Goal: Task Accomplishment & Management: Use online tool/utility

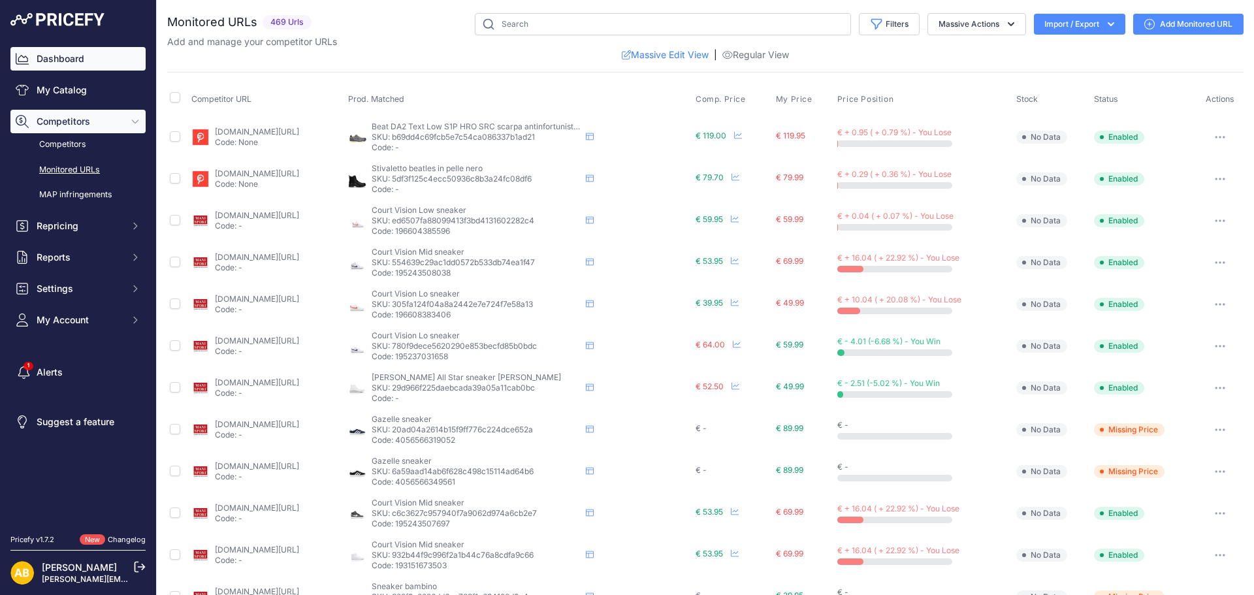
click at [74, 61] on link "Dashboard" at bounding box center [77, 59] width 135 height 24
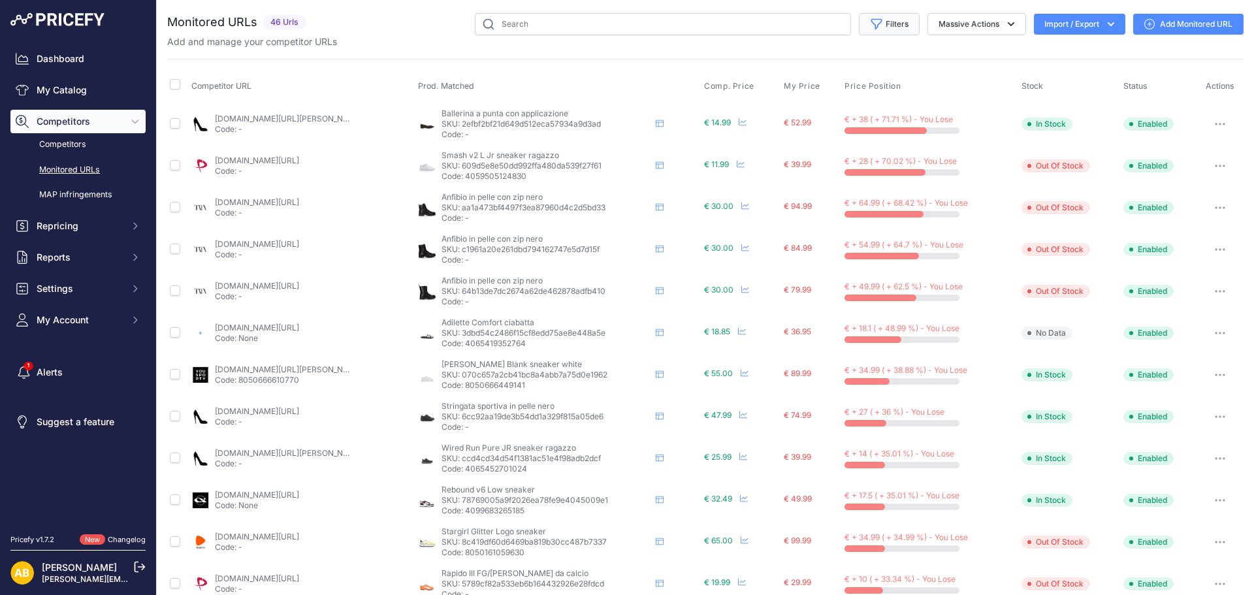
click at [889, 24] on button "Filters" at bounding box center [889, 24] width 61 height 22
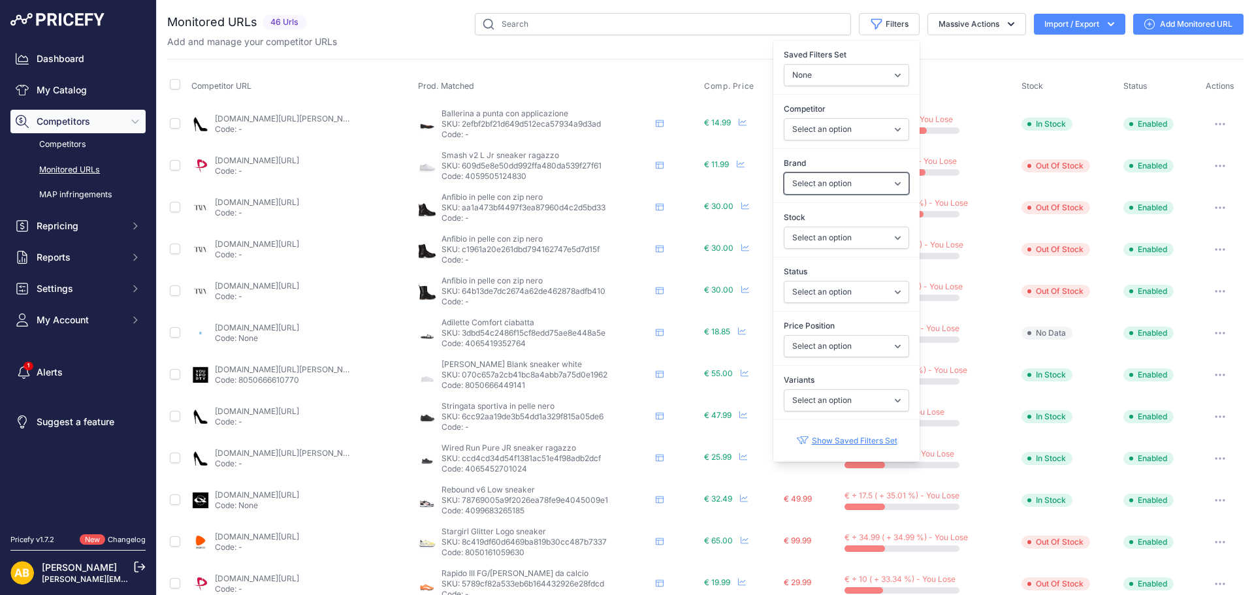
click at [879, 182] on select "Select an option ADIDAS AKU AMERICAN TOURISTER AMOLEI ARA ARENA ASICS BALIE BIO…" at bounding box center [846, 183] width 125 height 22
select select "SKECHERS"
click at [784, 172] on select "Select an option ADIDAS AKU AMERICAN TOURISTER AMOLEI ARA ARENA ASICS BALIE BIO…" at bounding box center [846, 183] width 125 height 22
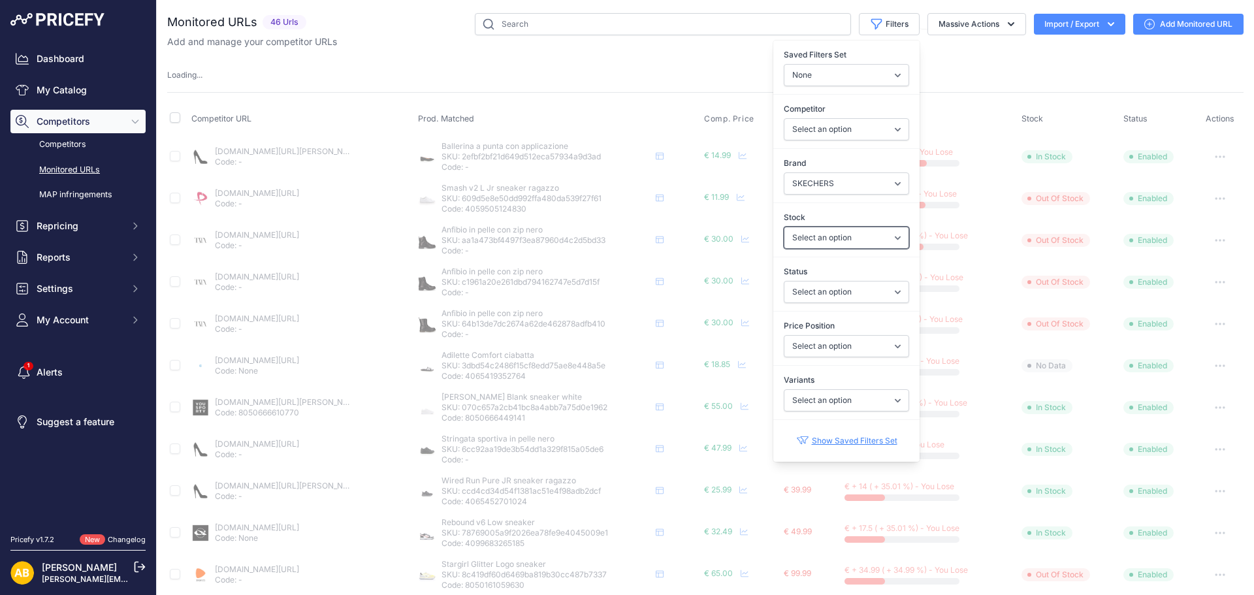
click at [870, 237] on select "Select an option In Stock Out Of Stock" at bounding box center [846, 238] width 125 height 22
select select "1"
click at [784, 227] on select "Select an option In Stock Out Of Stock" at bounding box center [846, 238] width 125 height 22
click at [876, 284] on select "Select an option Enabled Disabled In progress Scraping Failed Not Found Missing…" at bounding box center [846, 292] width 125 height 22
click at [880, 293] on select "Select an option Enabled Disabled In progress Scraping Failed Not Found Missing…" at bounding box center [846, 292] width 125 height 22
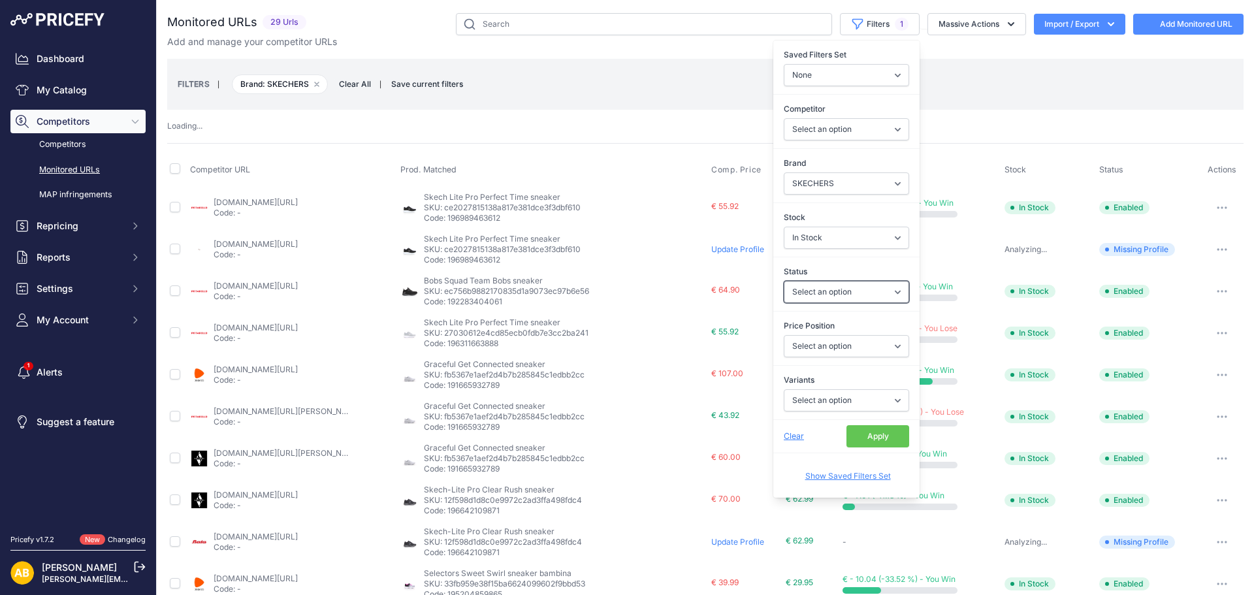
select select
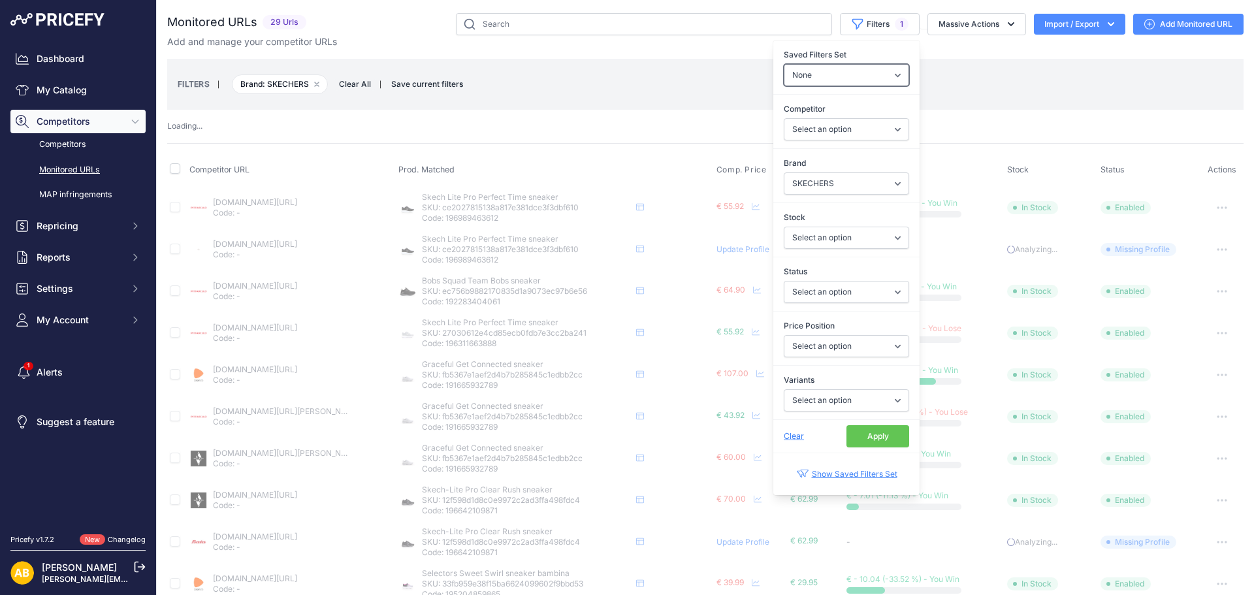
click at [858, 76] on select "None Competitors Cheaper Than Me Competitors Products Out Of Stock Competitors …" at bounding box center [846, 75] width 125 height 22
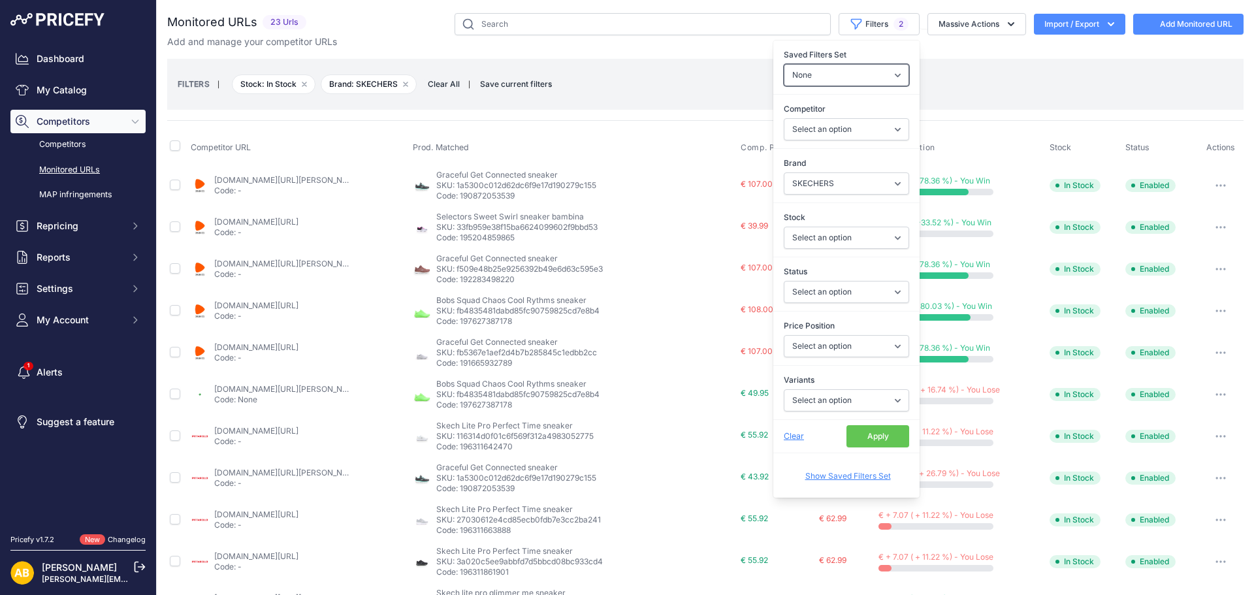
select select "1"
select select "33688"
click at [784, 64] on select "None Competitors Cheaper Than Me Competitors Products Out Of Stock Competitors …" at bounding box center [846, 75] width 125 height 22
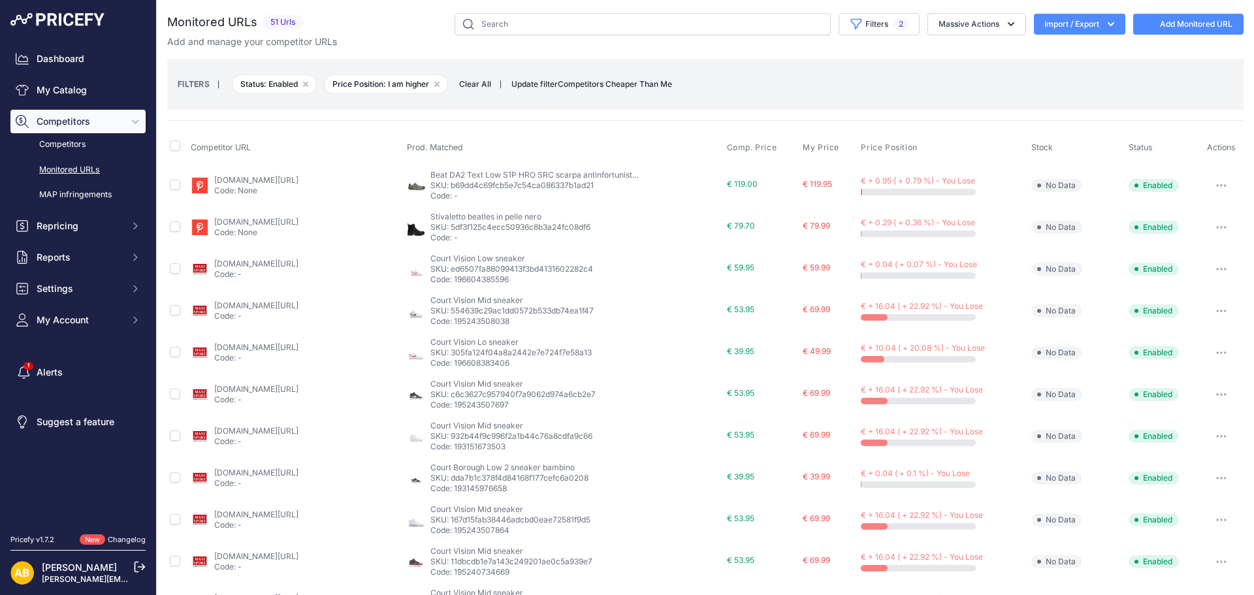
select select
select select "1"
select select "0"
click at [873, 20] on button "Filters 2" at bounding box center [878, 24] width 81 height 22
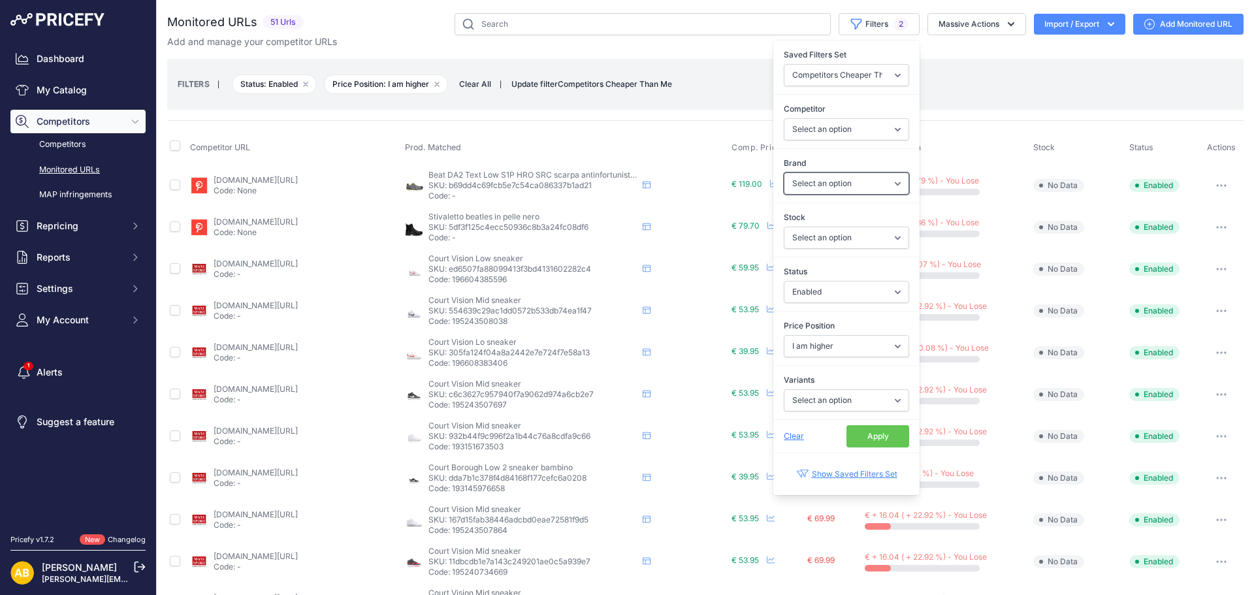
click at [872, 183] on select "Select an option ADIDAS AKU AMERICAN TOURISTER AMOLEI ARA ARENA ASICS BALIE BIO…" at bounding box center [846, 183] width 125 height 22
select select "SKECHERS"
click at [784, 172] on select "Select an option ADIDAS AKU AMERICAN TOURISTER AMOLEI ARA ARENA ASICS BALIE BIO…" at bounding box center [846, 183] width 125 height 22
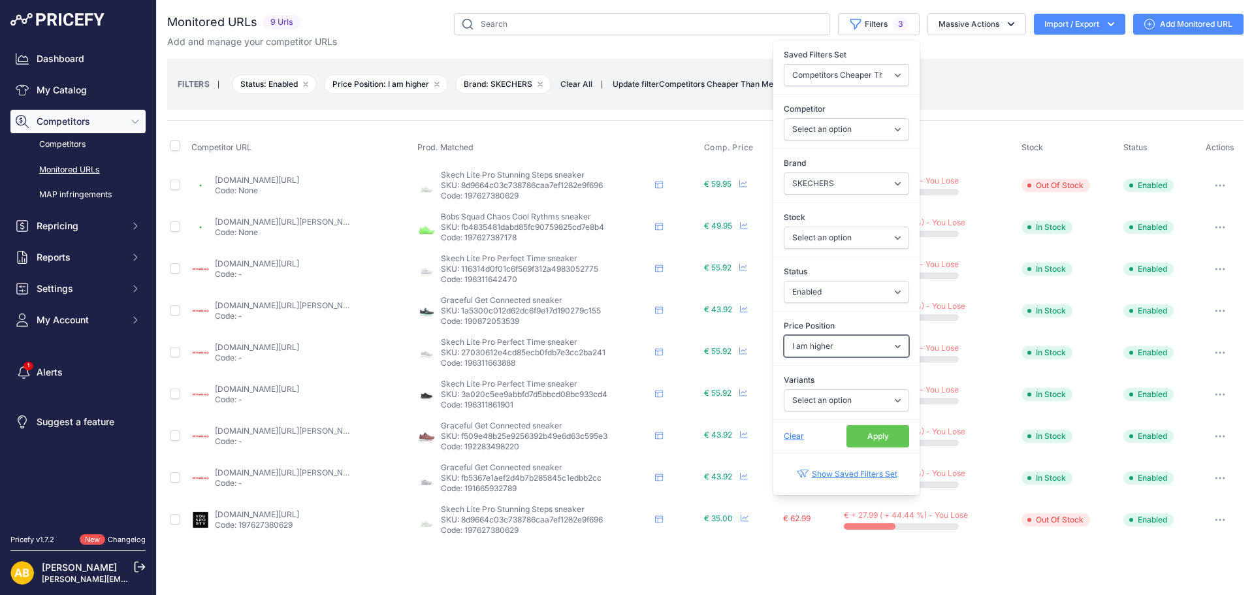
click at [883, 347] on select "Select an option I am lower Same price I am higher" at bounding box center [846, 346] width 125 height 22
click at [784, 335] on select "Select an option I am lower Same price I am higher" at bounding box center [846, 346] width 125 height 22
click at [886, 390] on select "Select an option Yes No" at bounding box center [846, 400] width 125 height 22
click at [887, 366] on div "Variants Select an option Yes No" at bounding box center [846, 392] width 146 height 54
click at [887, 428] on button "Apply" at bounding box center [877, 436] width 63 height 22
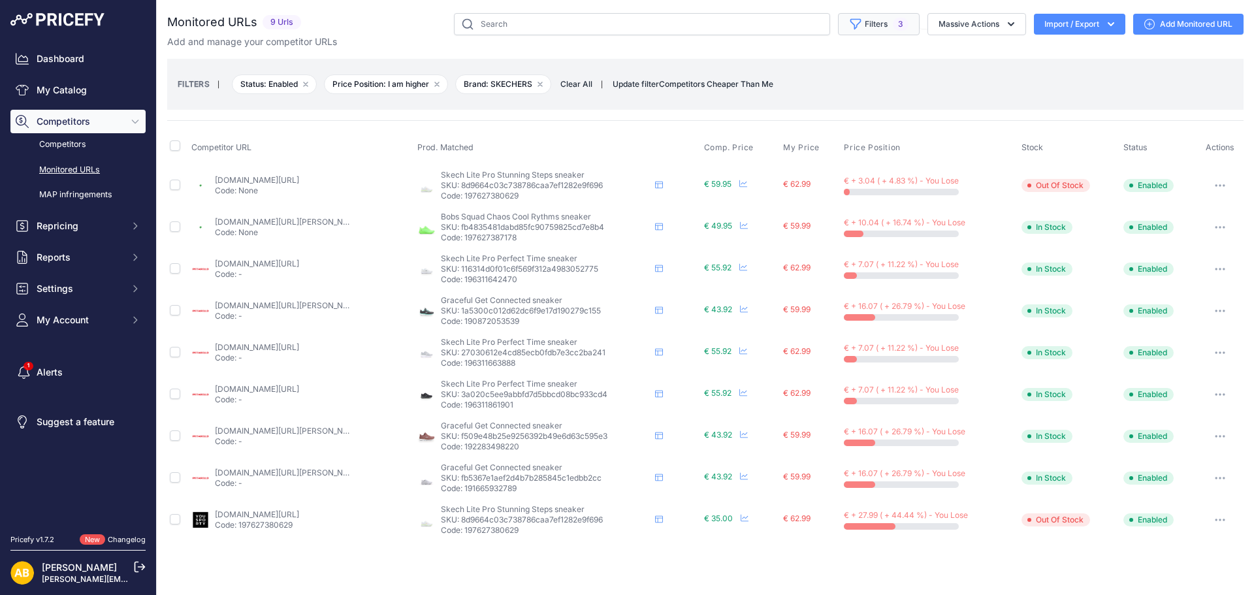
click at [865, 25] on button "Filters 3" at bounding box center [879, 24] width 82 height 22
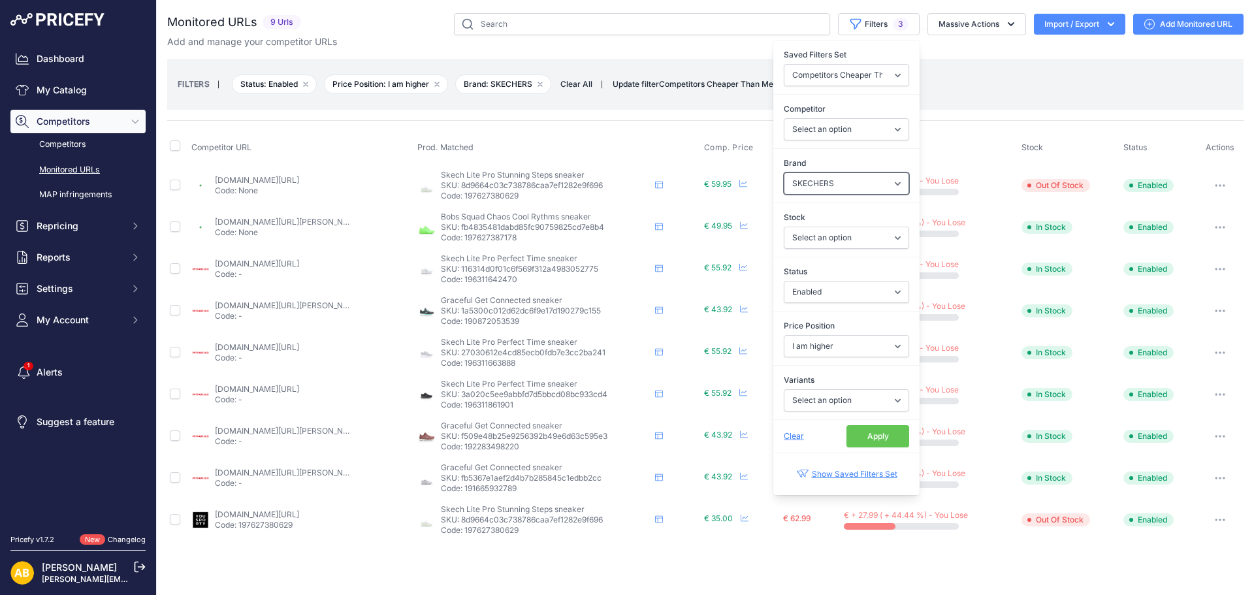
click at [878, 179] on select "Select an option ADIDAS AKU AMERICAN TOURISTER AMOLEI ARA ARENA ASICS BALIE BIO…" at bounding box center [846, 183] width 125 height 22
click at [83, 56] on link "Dashboard" at bounding box center [77, 59] width 135 height 24
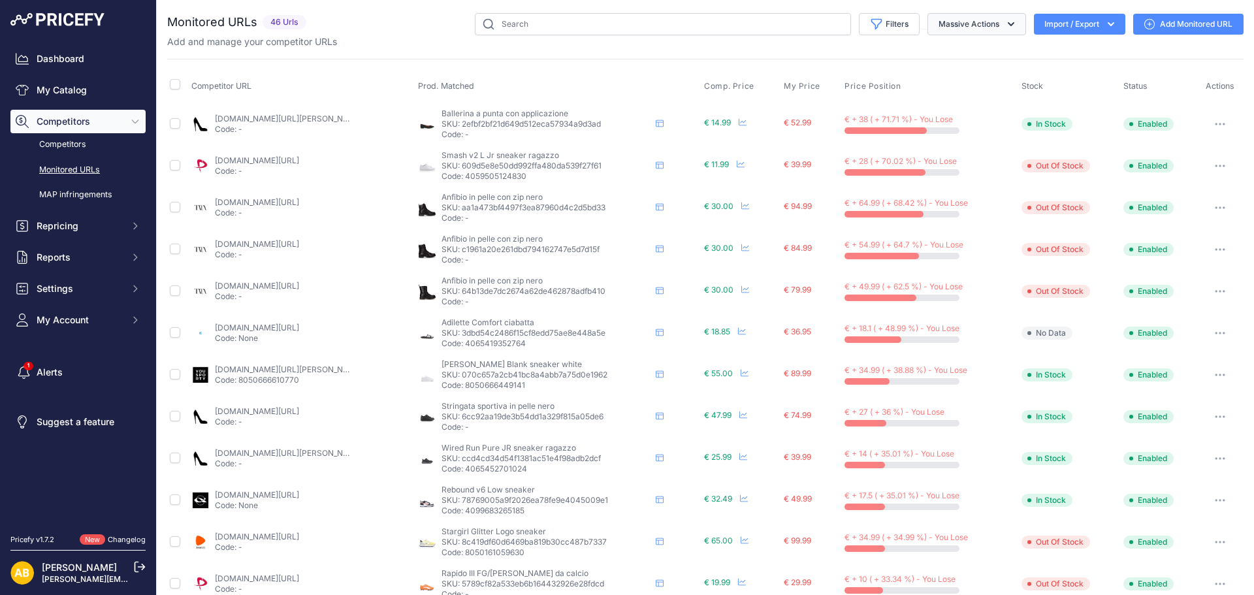
click at [1004, 24] on icon "button" at bounding box center [1010, 24] width 13 height 13
click at [893, 24] on button "Filters" at bounding box center [889, 24] width 61 height 22
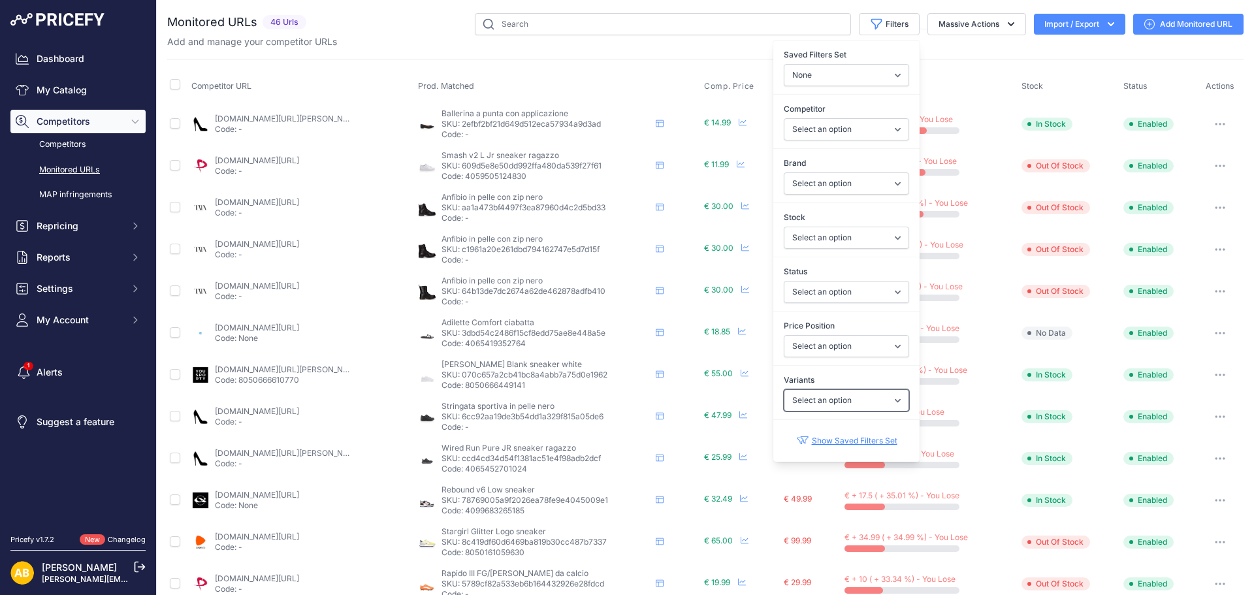
click at [874, 401] on select "Select an option Yes No" at bounding box center [846, 400] width 125 height 22
click at [875, 347] on select "Select an option I am lower Same price I am higher" at bounding box center [846, 346] width 125 height 22
select select "0"
click at [784, 335] on select "Select an option I am lower Same price I am higher" at bounding box center [846, 346] width 125 height 22
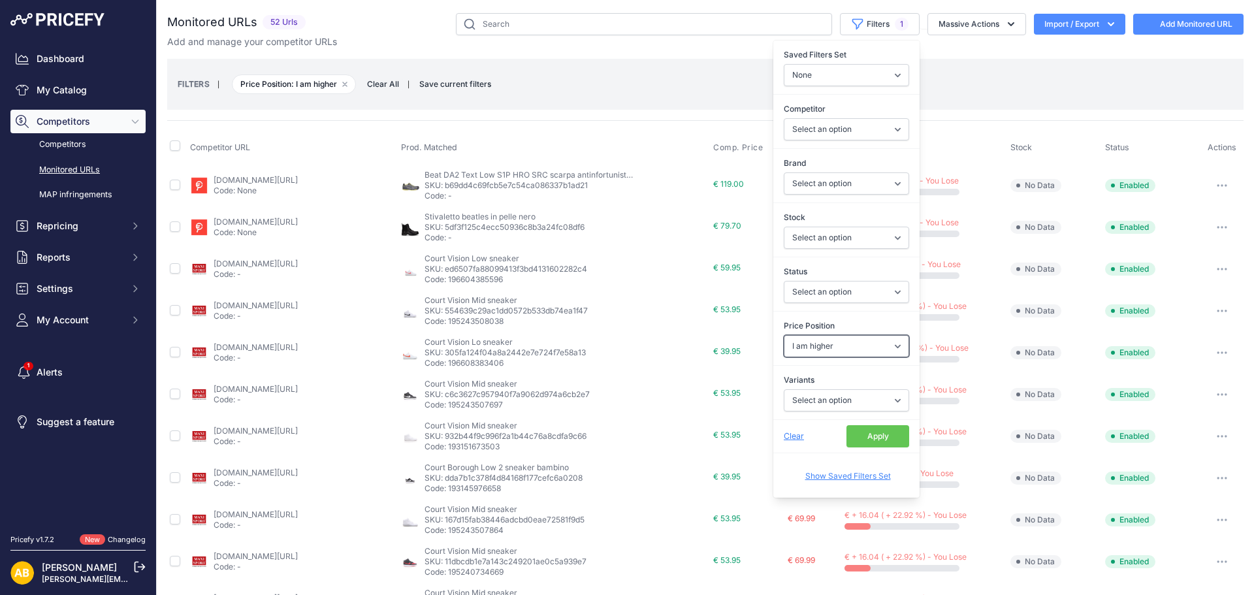
select select
click at [865, 429] on button "Apply" at bounding box center [877, 436] width 63 height 22
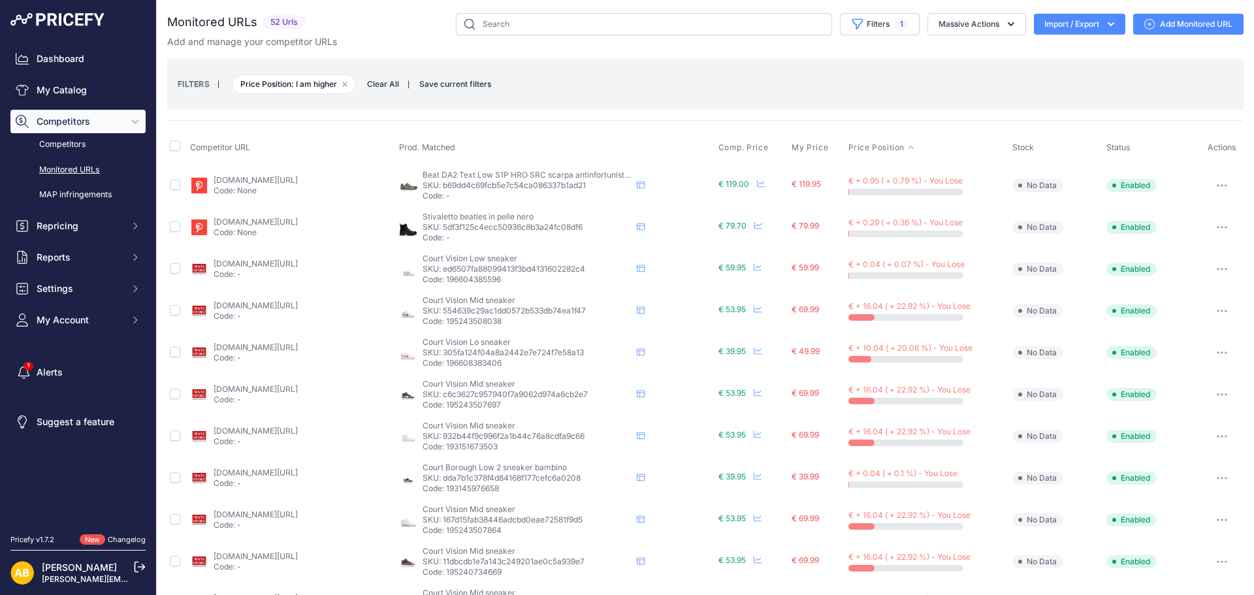
click at [874, 144] on span "Price Position" at bounding box center [876, 147] width 56 height 10
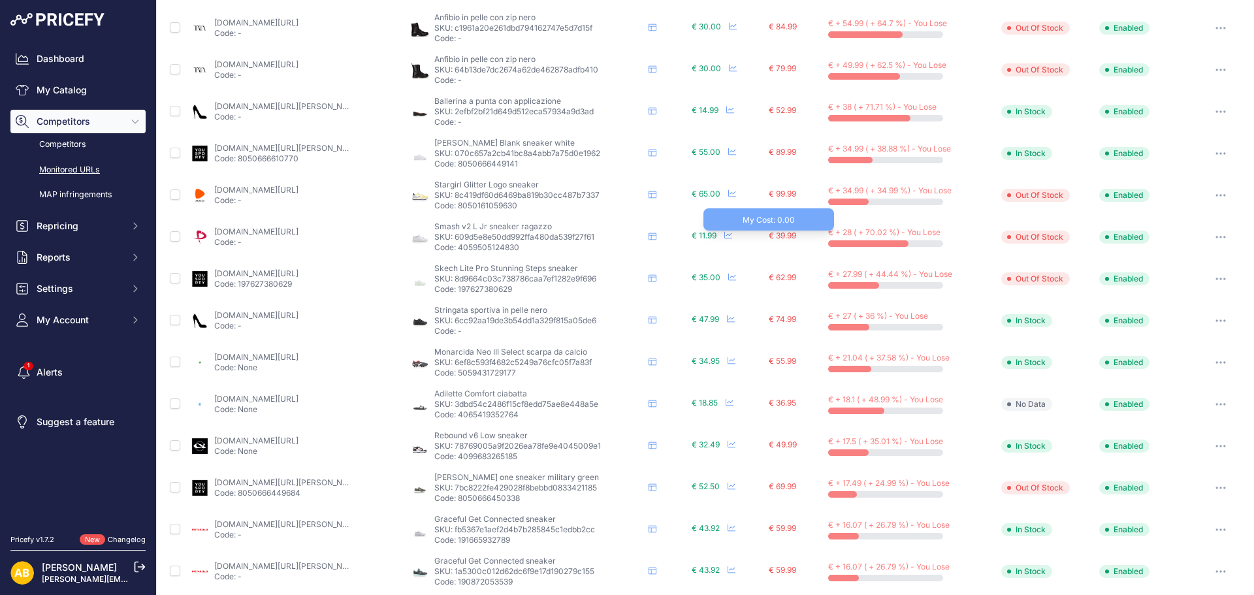
scroll to position [483, 0]
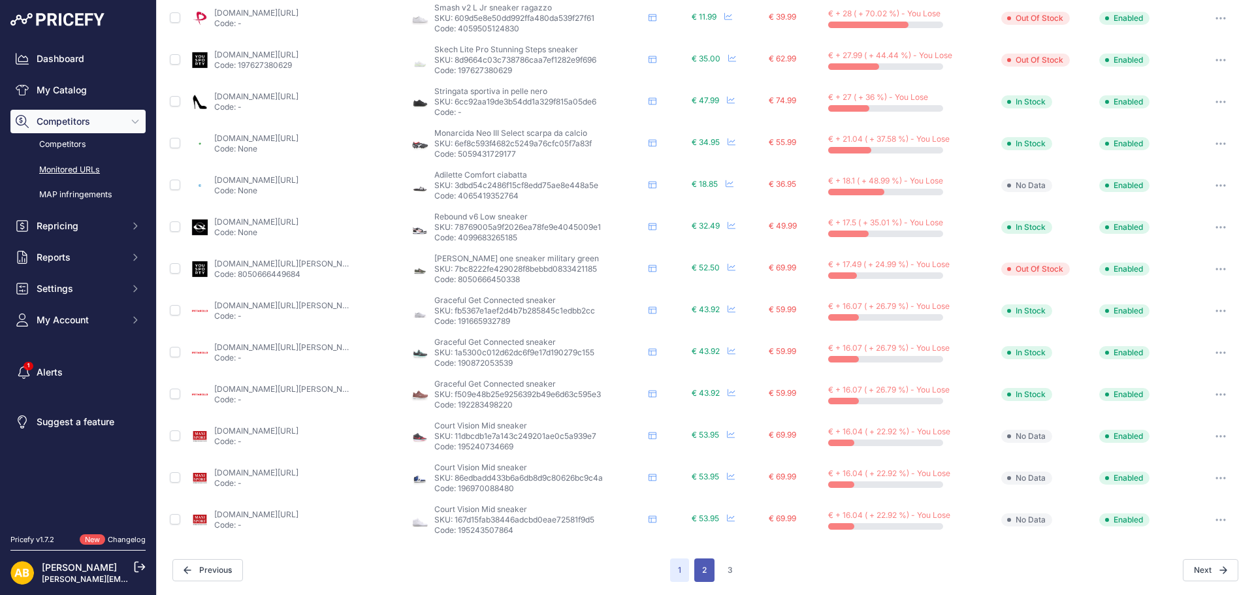
click at [701, 560] on button "2" at bounding box center [704, 570] width 20 height 24
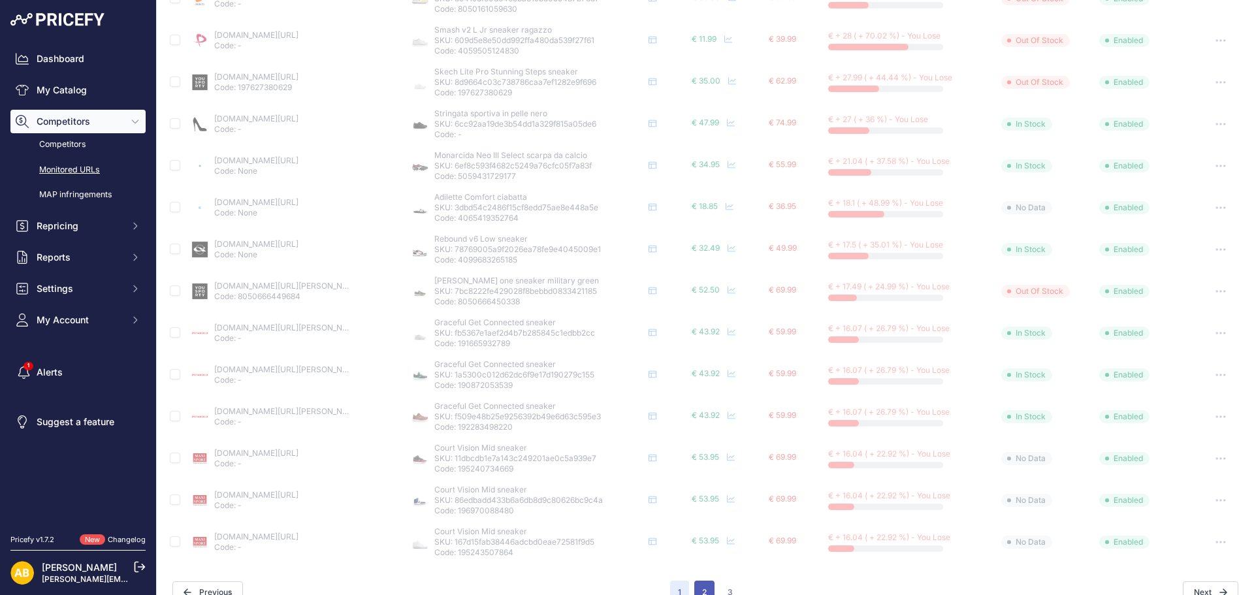
scroll to position [505, 0]
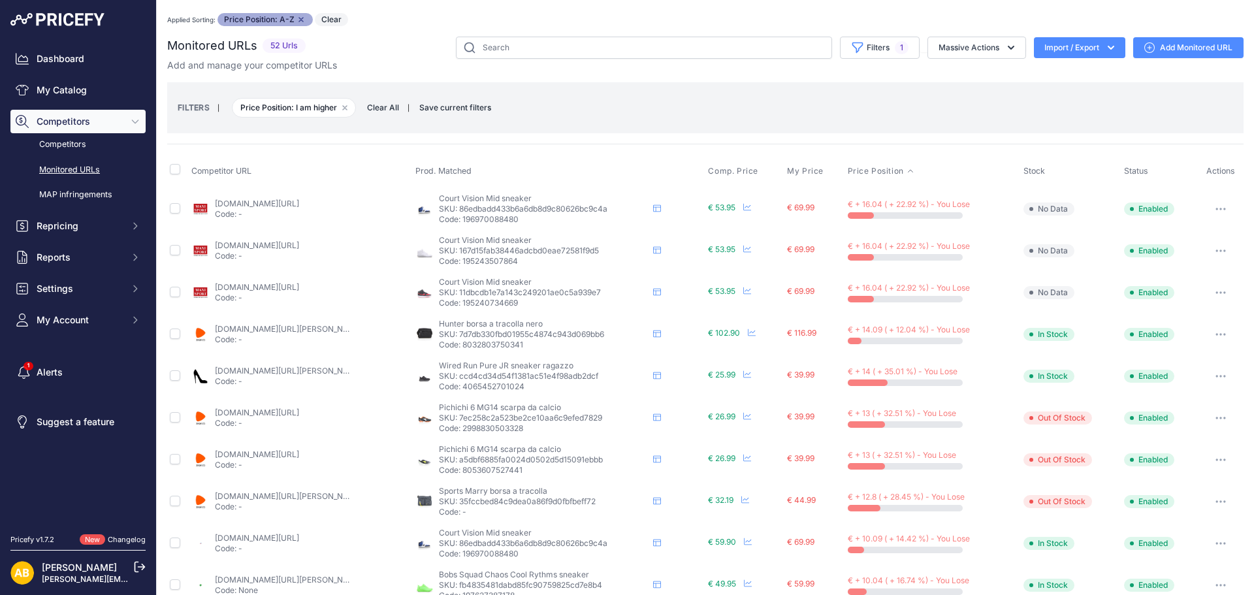
scroll to position [483, 0]
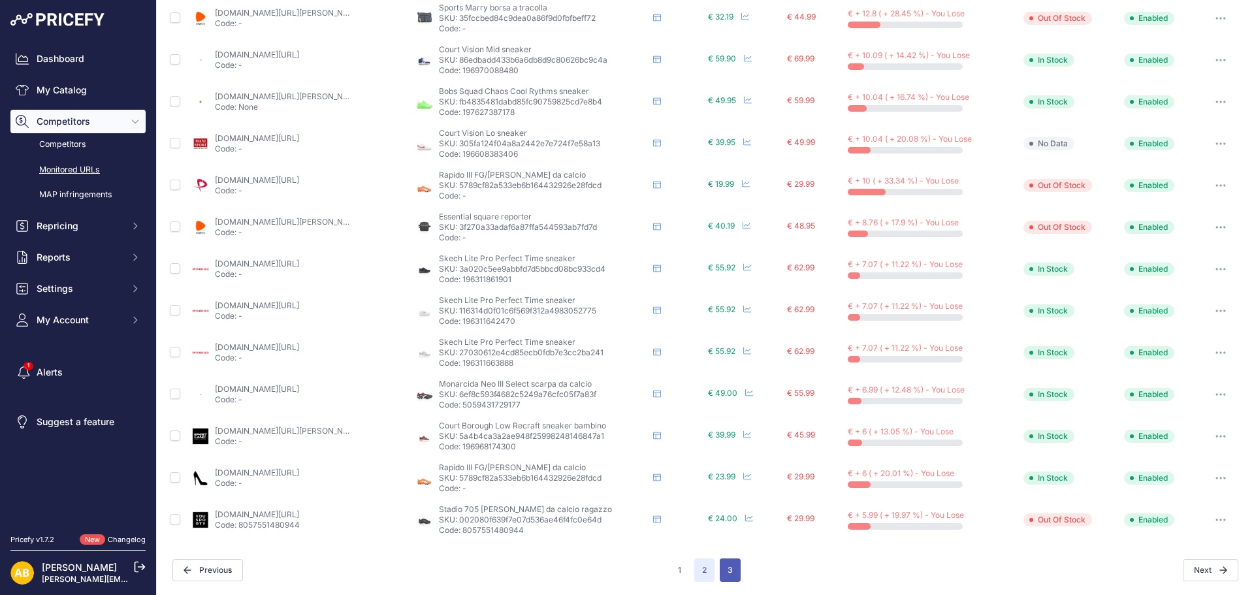
click at [723, 570] on button "3" at bounding box center [730, 570] width 21 height 24
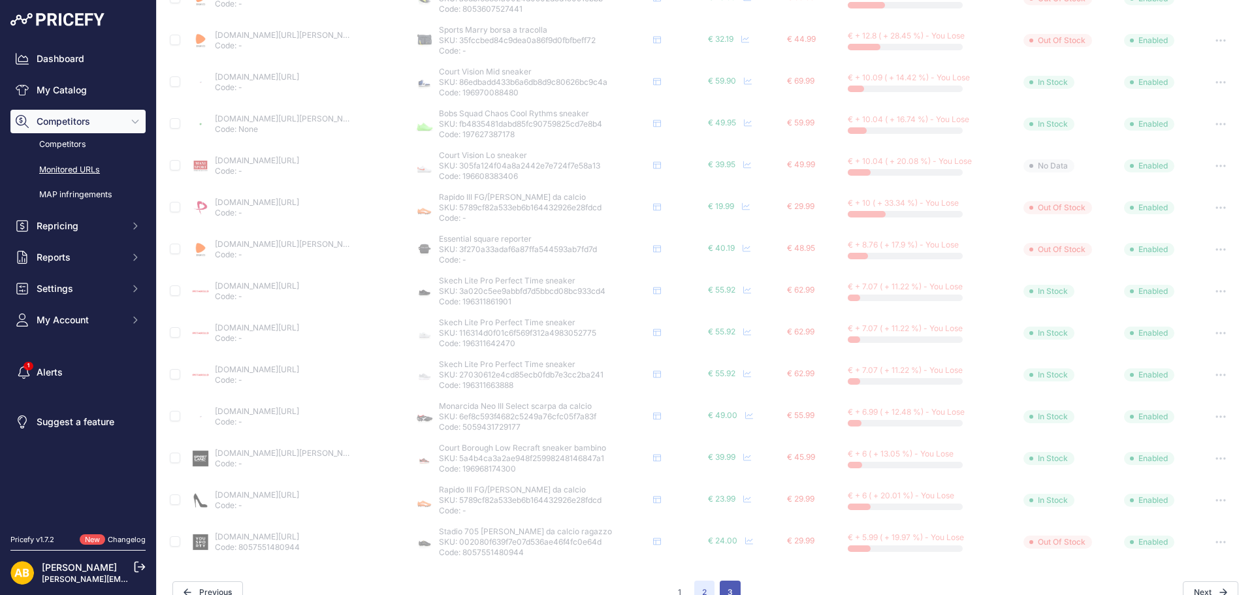
scroll to position [505, 0]
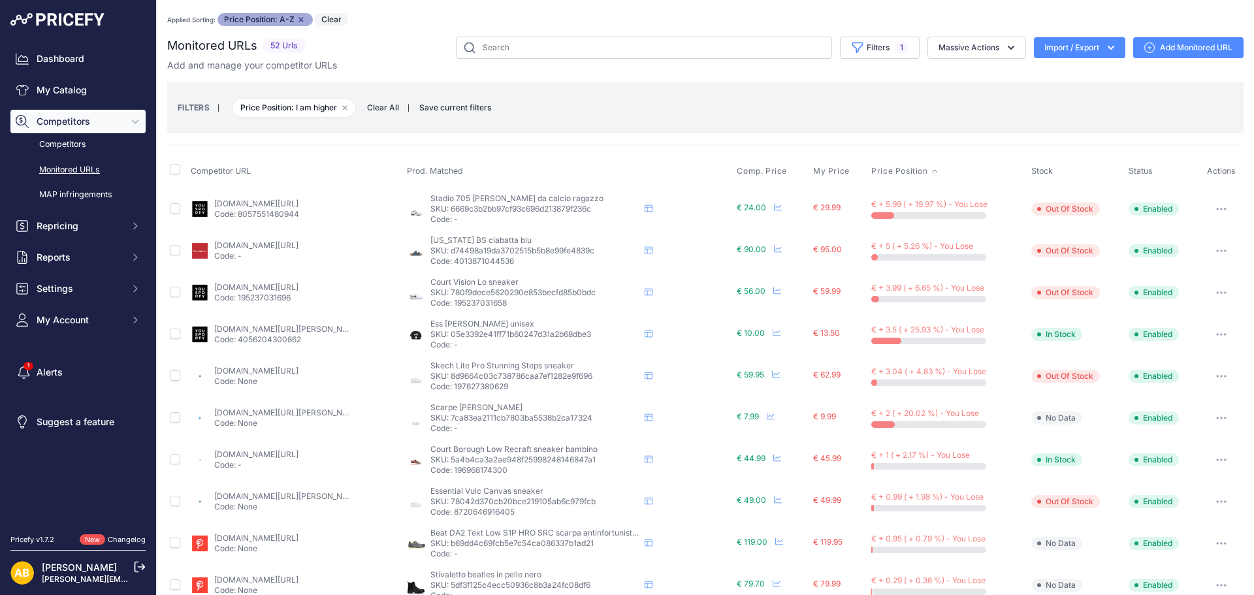
scroll to position [149, 0]
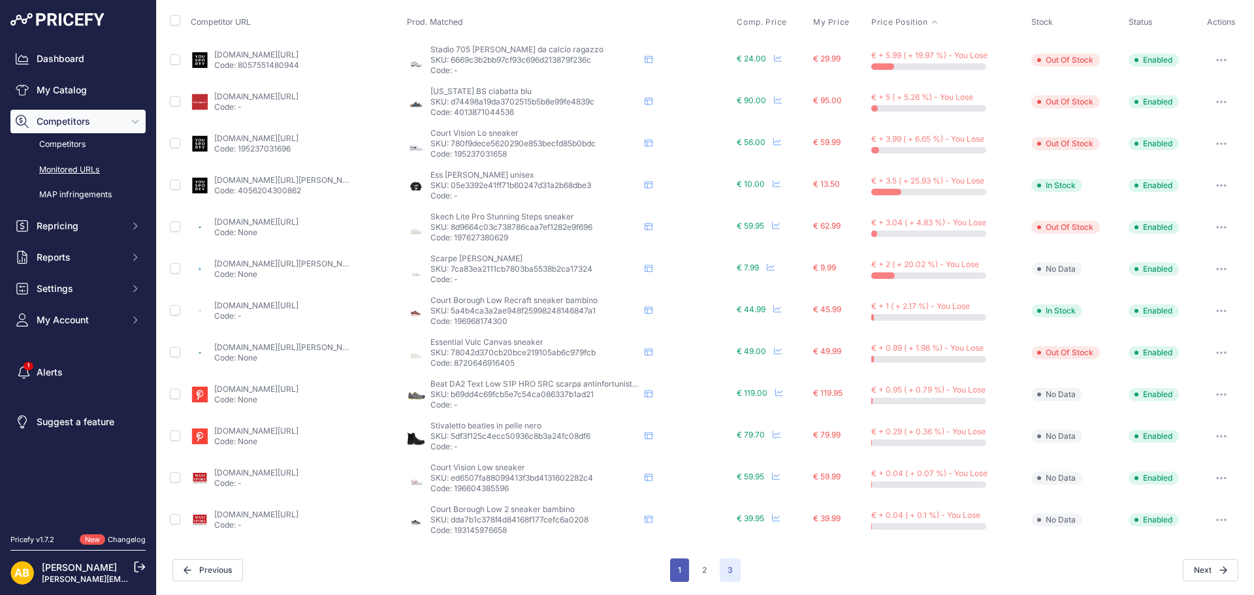
click at [670, 577] on button "1" at bounding box center [679, 570] width 19 height 24
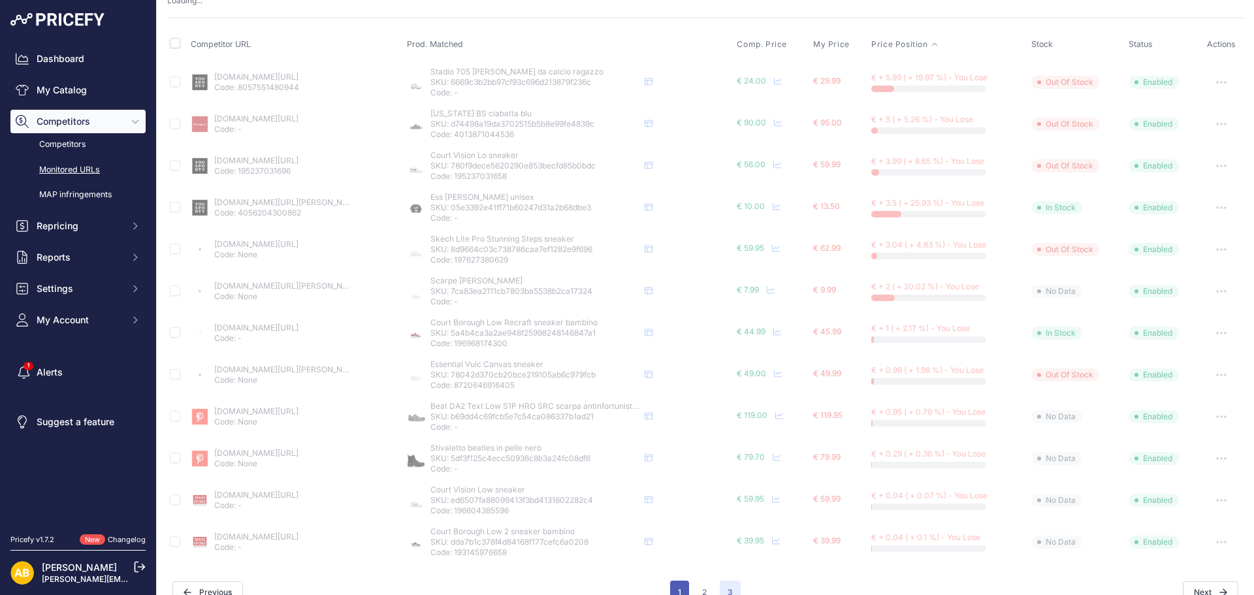
scroll to position [171, 0]
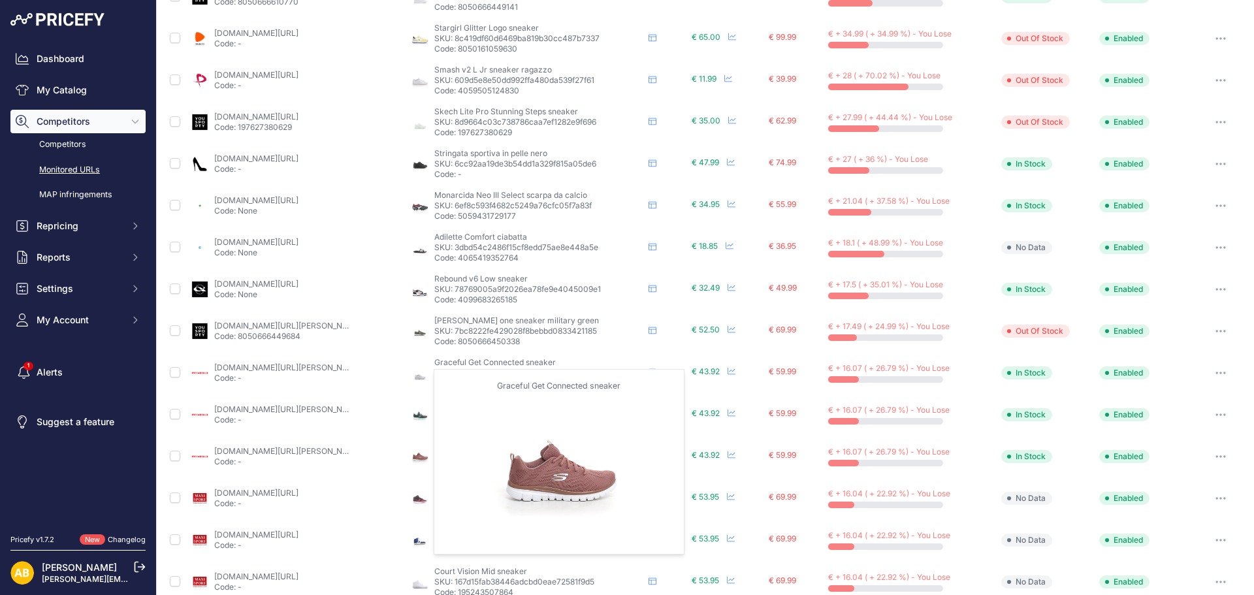
scroll to position [483, 0]
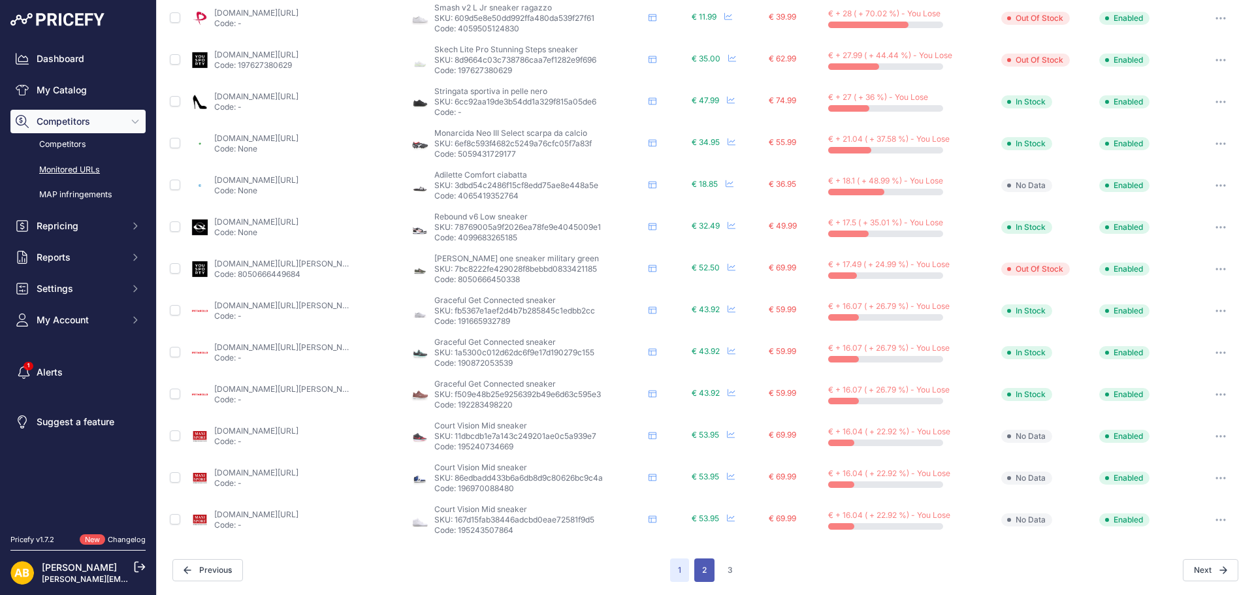
click at [706, 569] on button "2" at bounding box center [704, 570] width 20 height 24
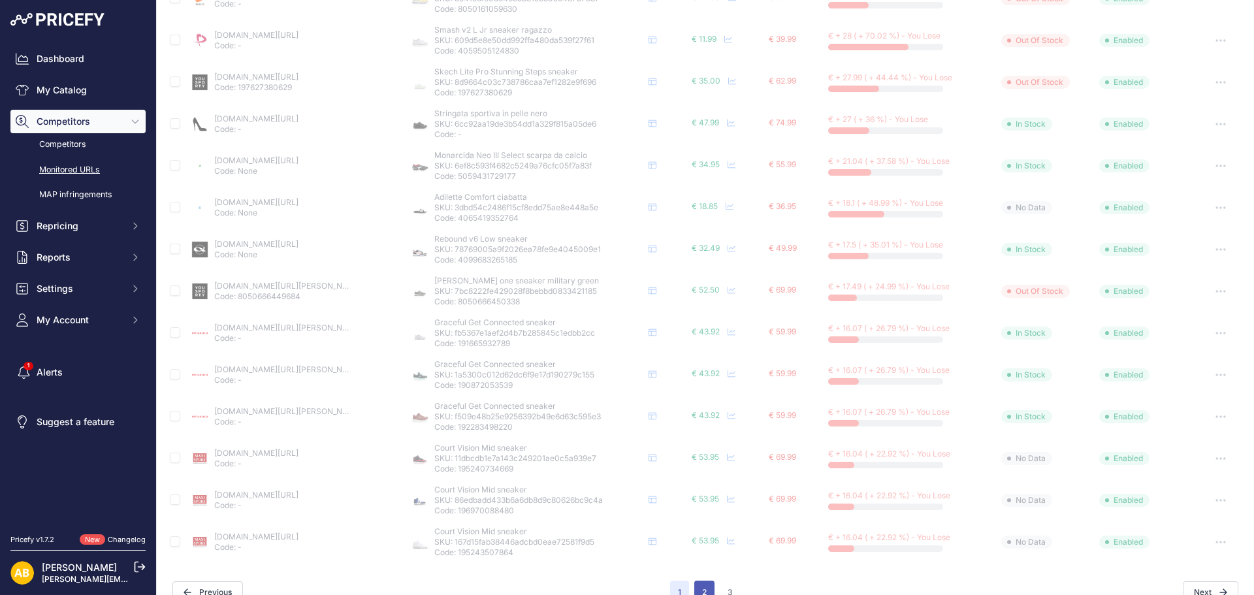
scroll to position [505, 0]
